Goal: Find specific page/section: Find specific page/section

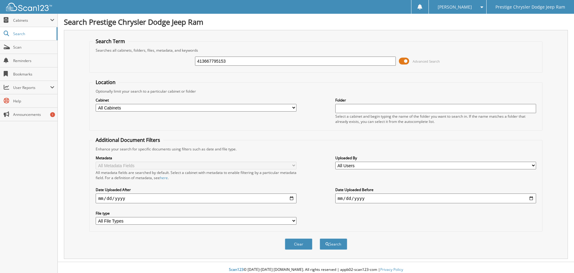
type input "413667795153"
click at [320, 238] on button "Search" at bounding box center [334, 243] width 28 height 11
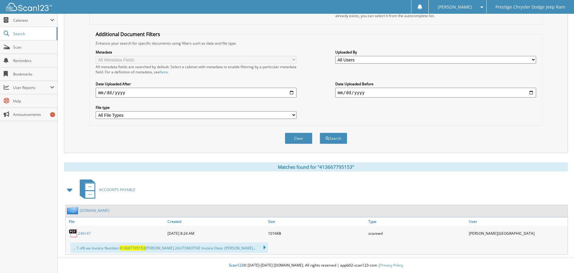
scroll to position [106, 0]
click at [84, 233] on link "246147" at bounding box center [84, 233] width 13 height 5
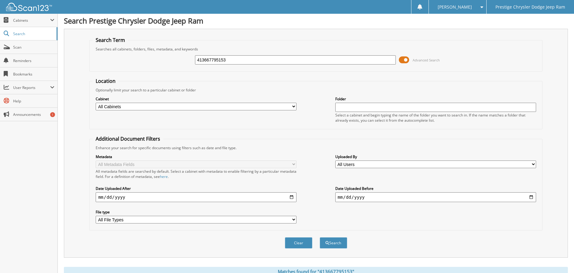
scroll to position [0, 0]
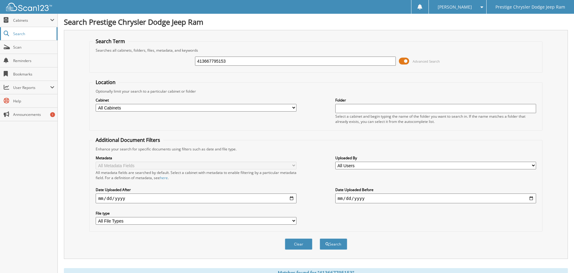
click at [24, 32] on span "Search" at bounding box center [33, 33] width 40 height 5
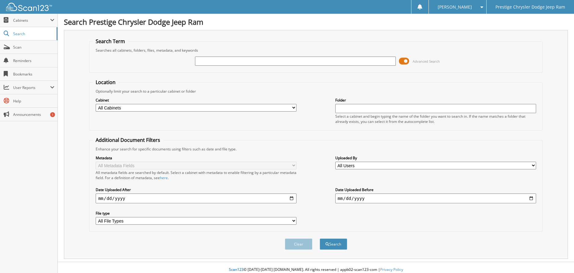
click at [152, 63] on div "Advanced Search" at bounding box center [316, 61] width 446 height 17
type input "413666444999"
click at [320, 238] on button "Search" at bounding box center [334, 243] width 28 height 11
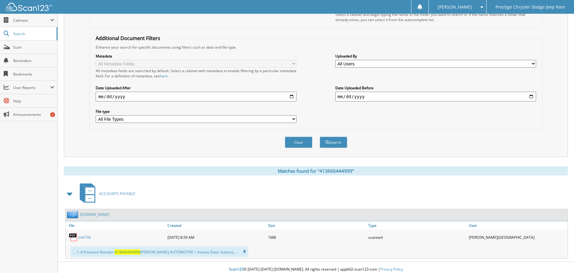
scroll to position [106, 0]
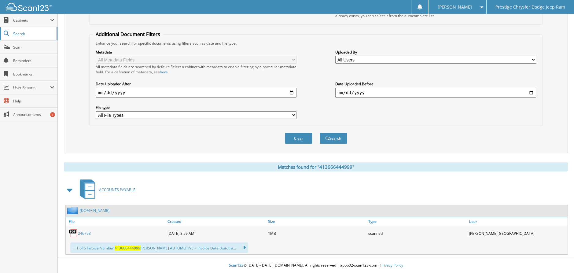
click at [27, 36] on span "Search" at bounding box center [33, 33] width 40 height 5
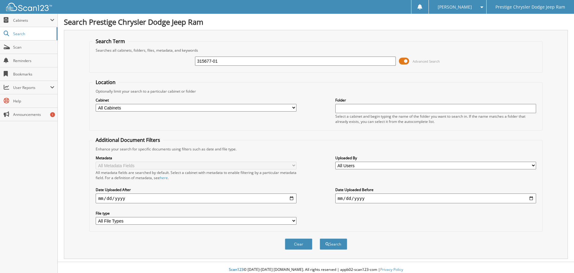
type input "315677-01"
click at [320, 238] on button "Search" at bounding box center [334, 243] width 28 height 11
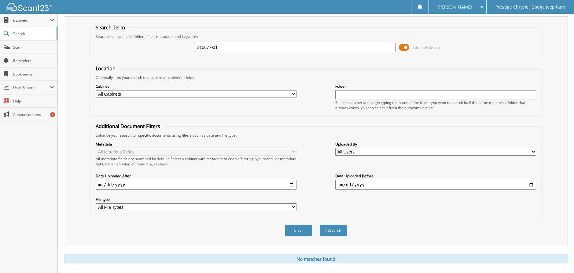
scroll to position [26, 0]
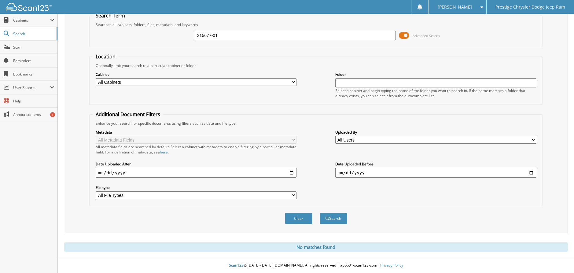
drag, startPoint x: 218, startPoint y: 34, endPoint x: 135, endPoint y: 24, distance: 83.5
click at [142, 25] on fieldset "Search Term Searches all cabinets, folders, files, metadata, and keywords 31567…" at bounding box center [315, 29] width 453 height 35
type input "16740"
click at [320, 213] on button "Search" at bounding box center [334, 218] width 28 height 11
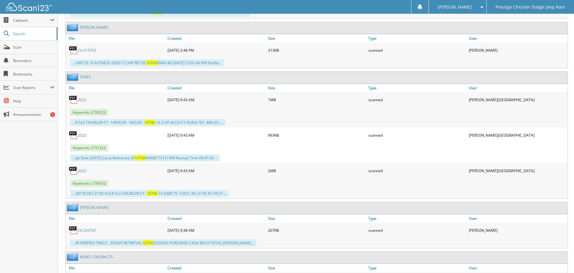
scroll to position [3710, 0]
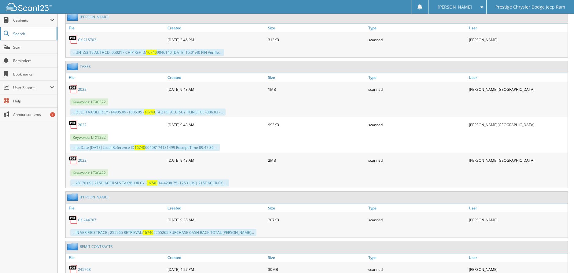
click at [20, 38] on link "Search" at bounding box center [28, 33] width 57 height 13
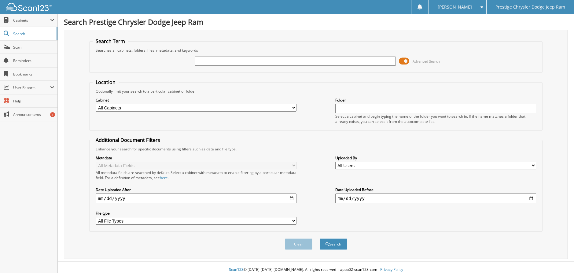
click at [212, 62] on input "text" at bounding box center [295, 61] width 201 height 9
type input "9733"
click at [320, 238] on button "Search" at bounding box center [334, 243] width 28 height 11
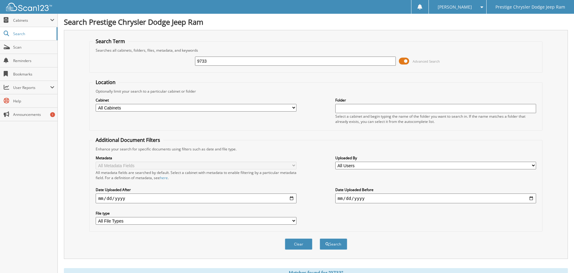
click at [557, 103] on div "Search Term Searches all cabinets, folders, files, metadata, and keywords 9733 …" at bounding box center [316, 144] width 504 height 229
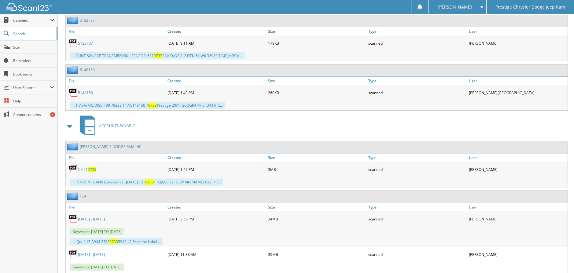
scroll to position [8633, 0]
